Goal: Find specific page/section: Find specific page/section

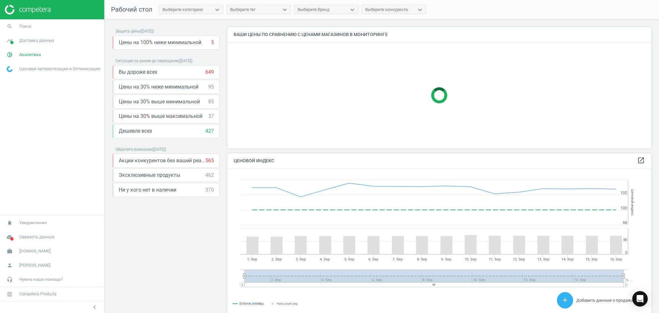
scroll to position [161, 430]
click at [42, 39] on span "Доставка данных" at bounding box center [36, 41] width 35 height 6
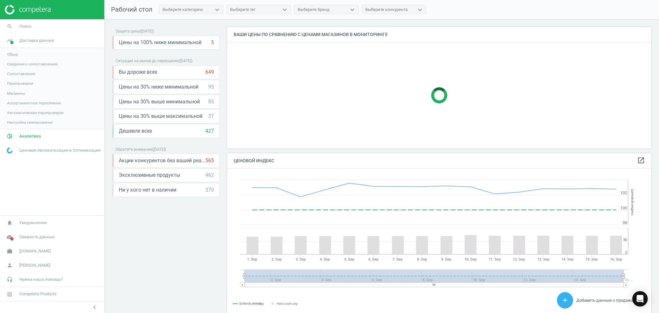
click at [25, 94] on link "Магазины" at bounding box center [52, 93] width 104 height 10
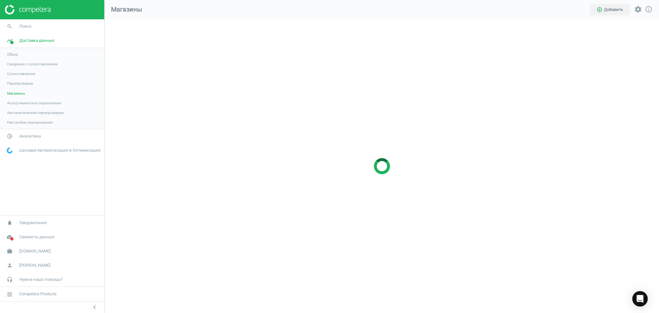
scroll to position [307, 567]
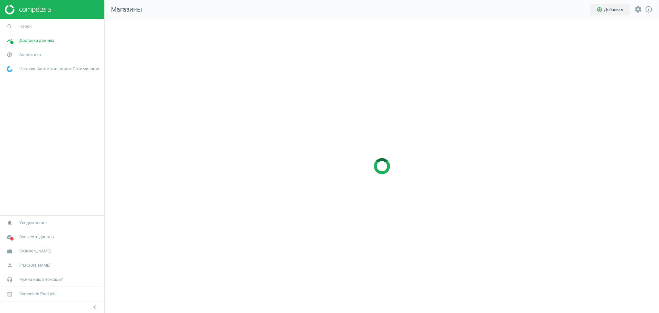
scroll to position [307, 567]
